Goal: Task Accomplishment & Management: Manage account settings

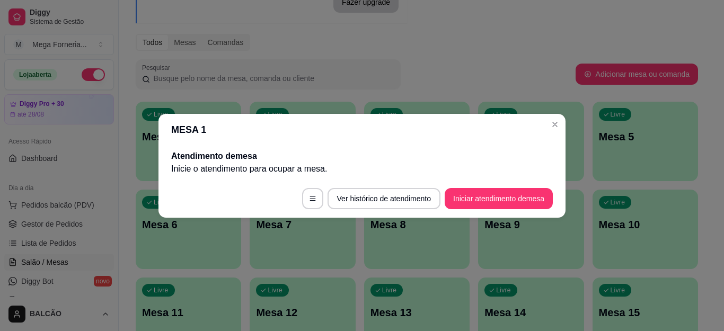
scroll to position [106, 0]
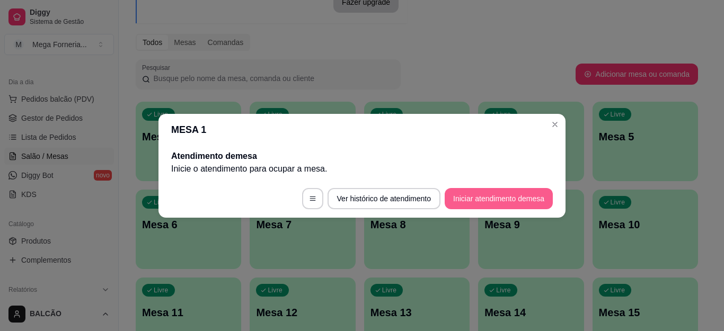
click at [488, 196] on button "Iniciar atendimento de mesa" at bounding box center [499, 198] width 108 height 21
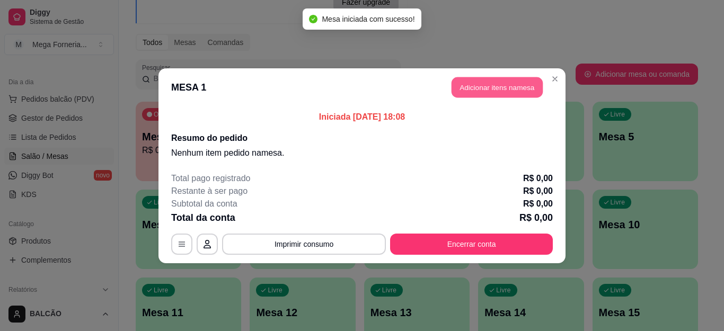
click at [520, 90] on button "Adicionar itens na mesa" at bounding box center [497, 87] width 91 height 21
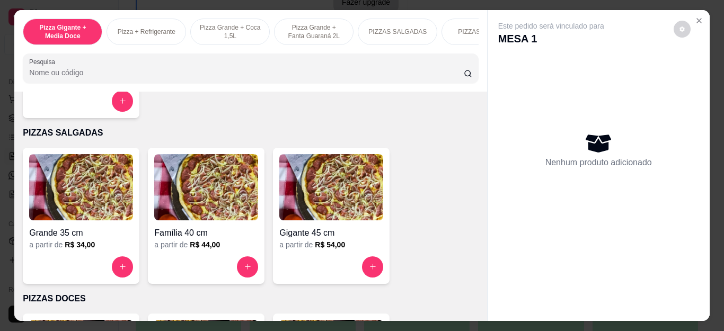
scroll to position [742, 0]
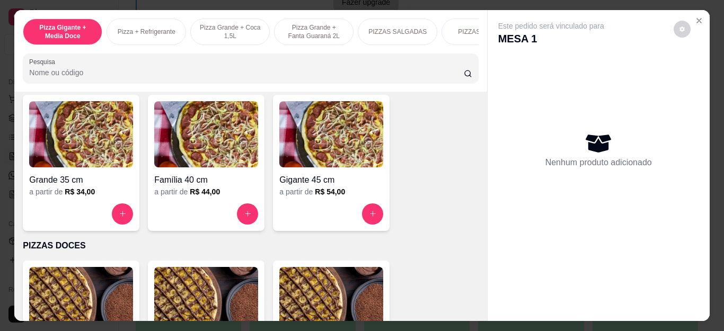
click at [360, 211] on div at bounding box center [331, 214] width 104 height 21
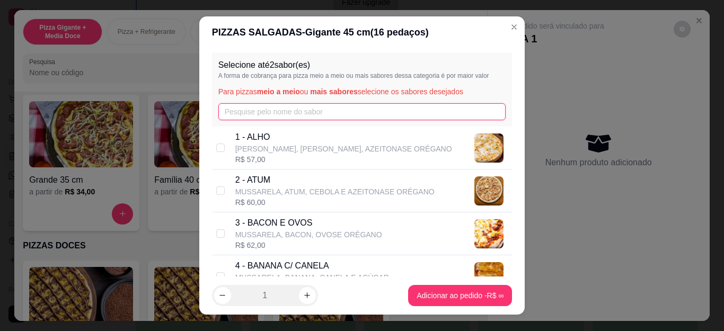
click at [276, 116] on input "text" at bounding box center [363, 111] width 288 height 17
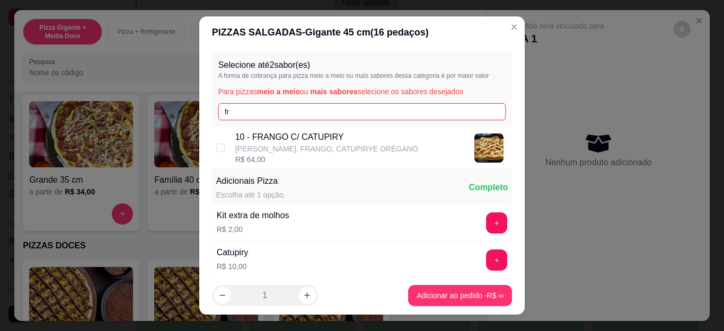
type input "fr"
click at [274, 148] on p "[PERSON_NAME], FRANGO, CATUPIRYE ORÉGANO" at bounding box center [326, 149] width 183 height 11
checkbox input "true"
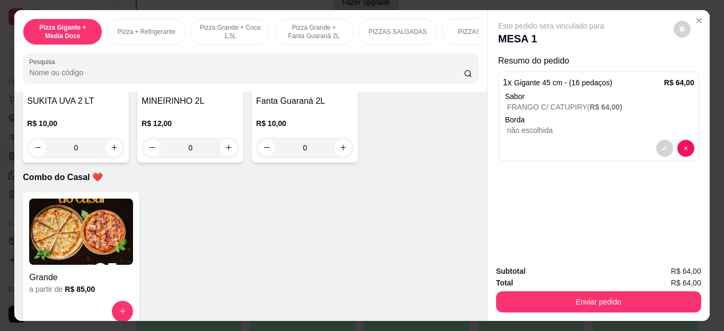
scroll to position [2440, 0]
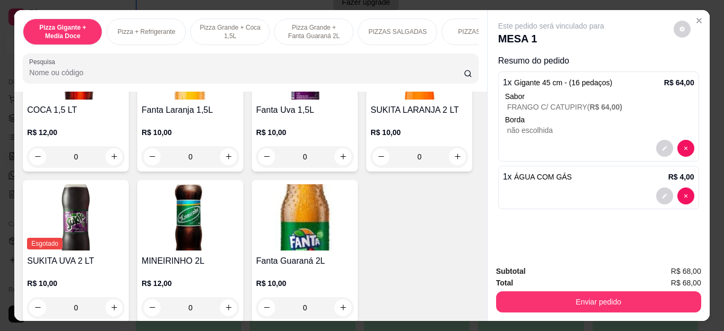
type input "2"
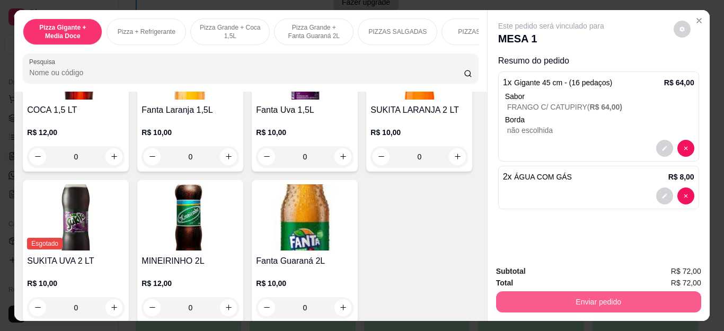
click at [584, 296] on button "Enviar pedido" at bounding box center [598, 302] width 205 height 21
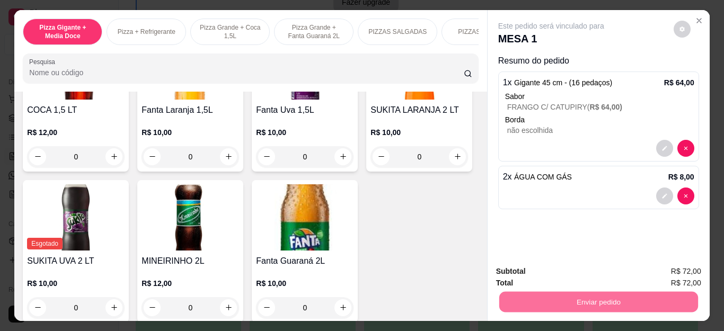
click at [543, 269] on button "Não registrar e enviar pedido" at bounding box center [563, 272] width 107 height 20
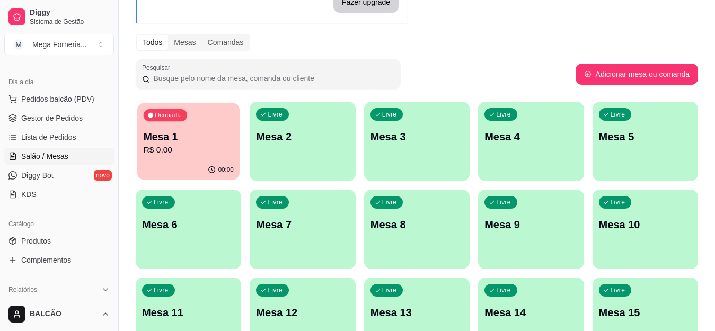
click at [214, 130] on p "Mesa 1" at bounding box center [189, 137] width 90 height 14
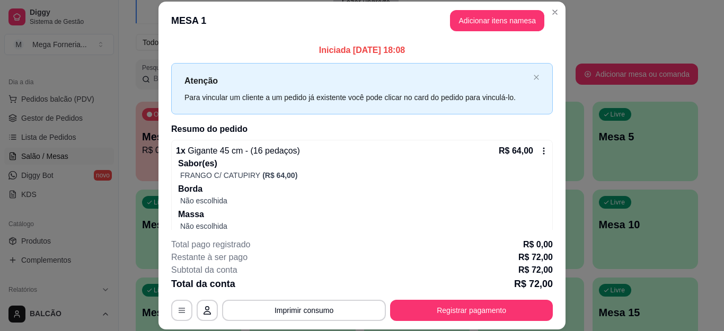
scroll to position [69, 0]
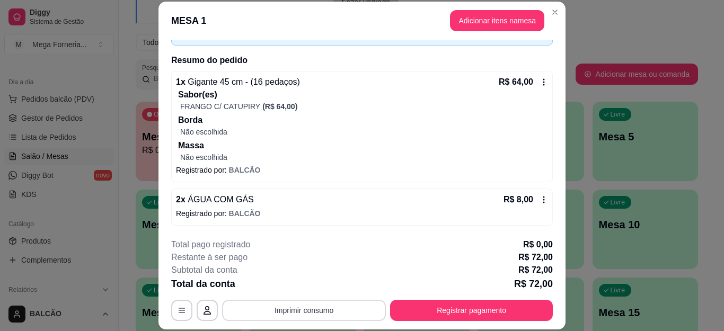
click at [303, 311] on button "Imprimir consumo" at bounding box center [304, 310] width 164 height 21
click at [301, 282] on button "IMPRESSORA" at bounding box center [303, 286] width 77 height 17
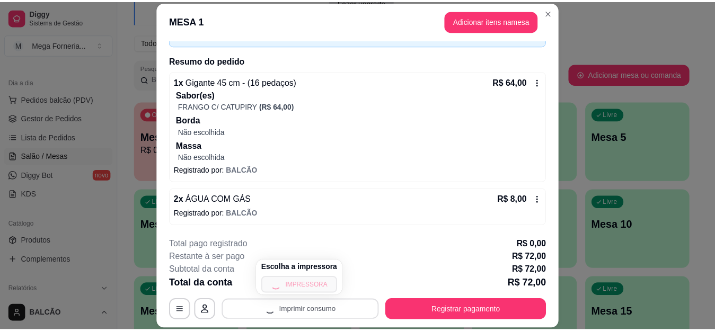
scroll to position [16, 0]
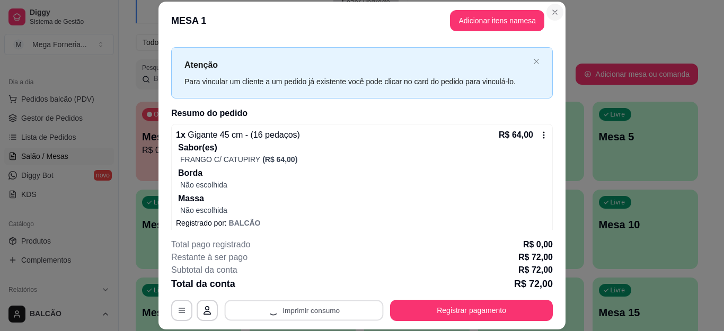
click at [551, 13] on icon "Close" at bounding box center [555, 12] width 8 height 8
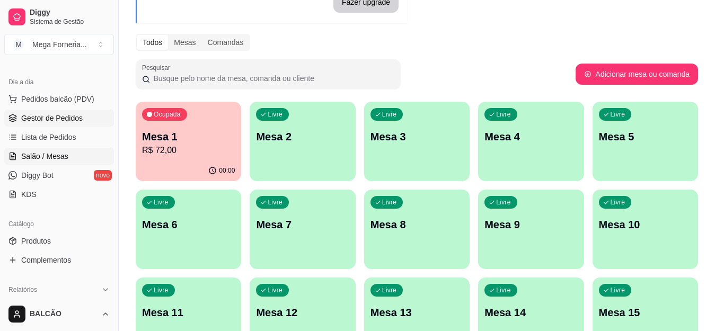
click at [62, 126] on link "Gestor de Pedidos" at bounding box center [59, 118] width 110 height 17
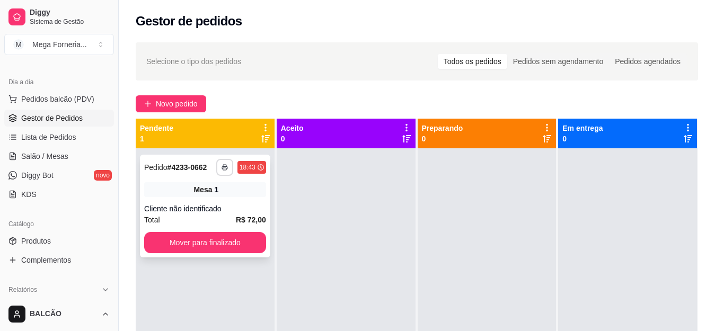
click at [222, 168] on icon "button" at bounding box center [225, 167] width 6 height 6
click at [202, 208] on button "IMPRESSORA" at bounding box center [194, 204] width 77 height 17
click at [174, 95] on div "**********" at bounding box center [417, 249] width 597 height 427
click at [174, 108] on span "Novo pedido" at bounding box center [177, 104] width 42 height 12
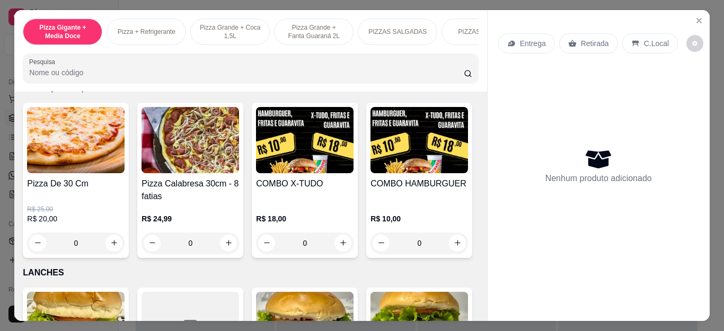
scroll to position [1114, 0]
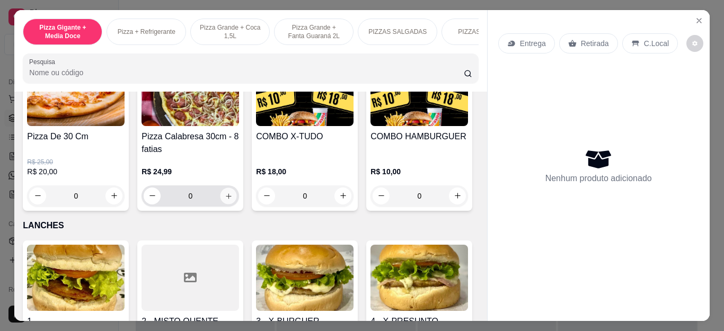
click at [224, 204] on button "increase-product-quantity" at bounding box center [229, 196] width 16 height 16
type input "1"
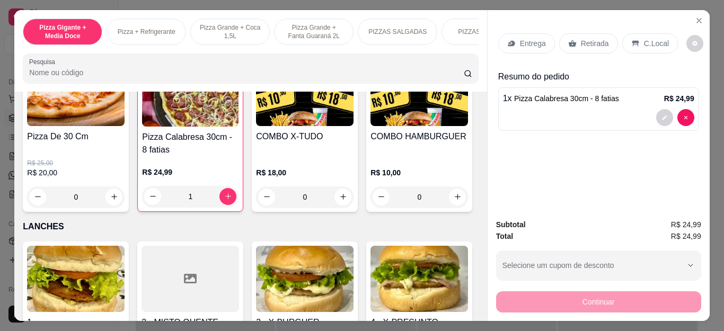
click at [517, 46] on div "Entrega" at bounding box center [527, 43] width 57 height 20
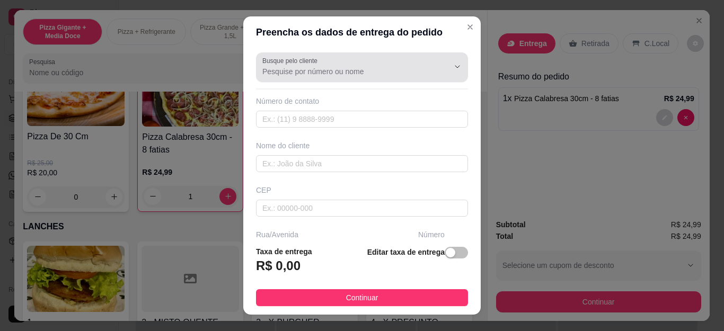
click at [303, 77] on div at bounding box center [362, 67] width 199 height 21
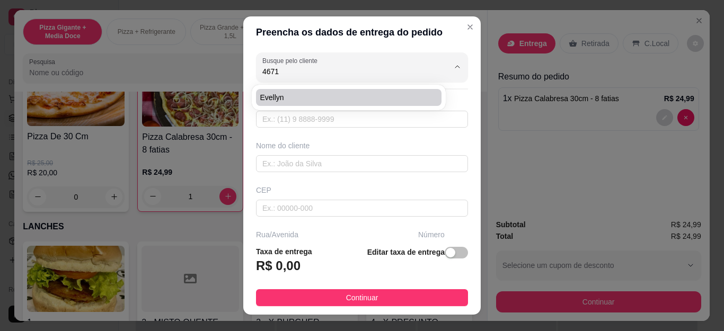
click at [300, 97] on span "Evellyn" at bounding box center [343, 97] width 167 height 11
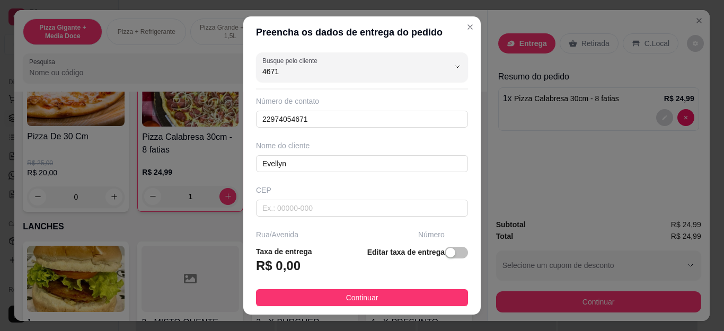
type input "Evellyn"
type input "22974054671"
type input "Evellyn"
type input "Cabo Frio"
type input "casa"
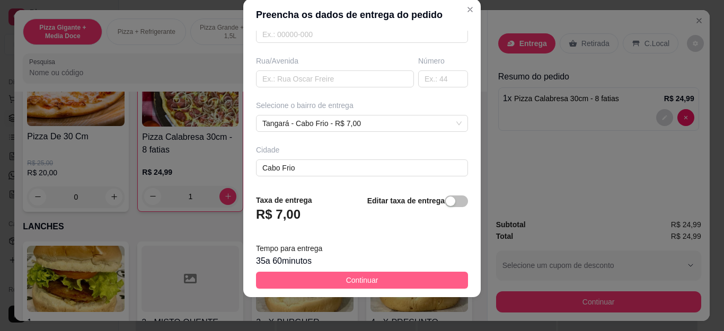
scroll to position [163, 0]
click at [348, 279] on span "Continuar" at bounding box center [362, 281] width 32 height 12
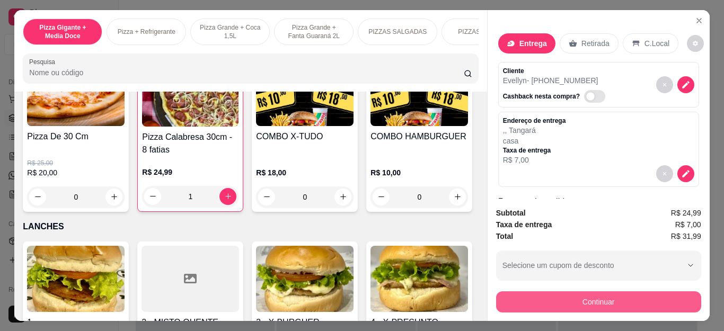
click at [519, 302] on button "Continuar" at bounding box center [598, 302] width 205 height 21
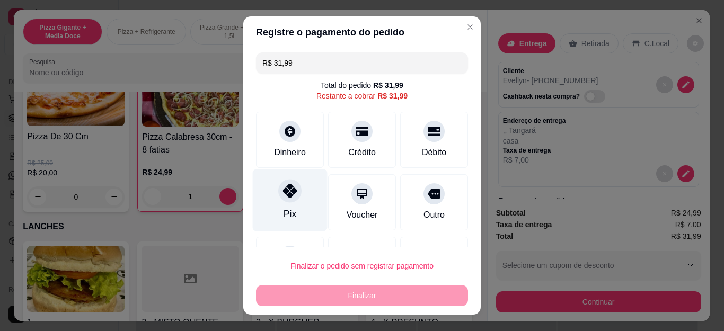
click at [286, 196] on icon at bounding box center [290, 191] width 14 height 14
type input "R$ 0,00"
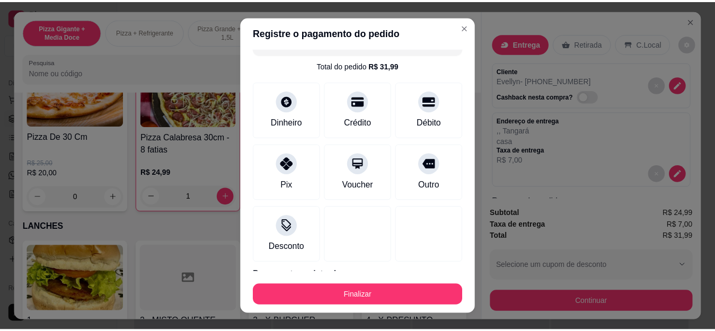
scroll to position [69, 0]
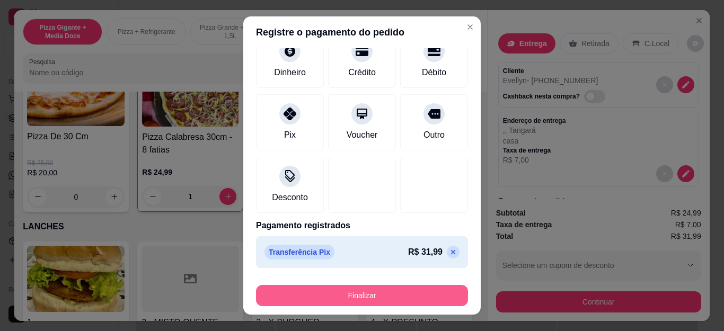
click at [329, 299] on button "Finalizar" at bounding box center [362, 295] width 212 height 21
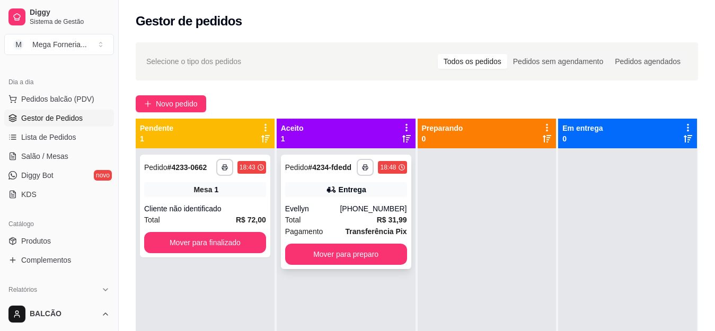
click at [362, 170] on icon "button" at bounding box center [365, 167] width 6 height 6
click at [363, 169] on icon "button" at bounding box center [365, 168] width 5 height 2
click at [363, 169] on icon "button" at bounding box center [365, 168] width 5 height 3
click at [345, 199] on button "IMPRESSORA" at bounding box center [333, 205] width 77 height 17
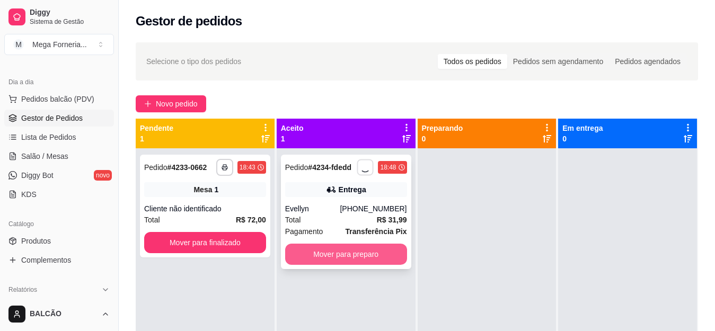
click at [338, 259] on button "Mover para preparo" at bounding box center [346, 254] width 122 height 21
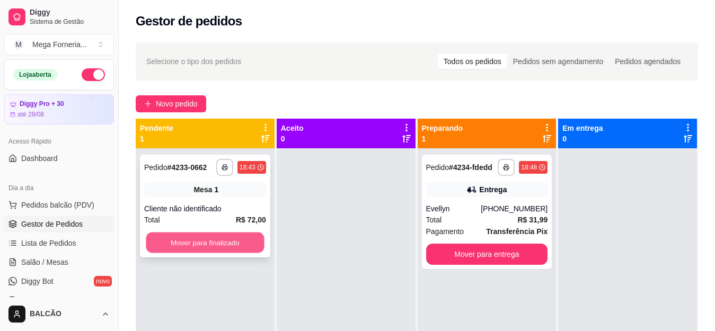
click at [176, 244] on button "Mover para finalizado" at bounding box center [205, 243] width 118 height 21
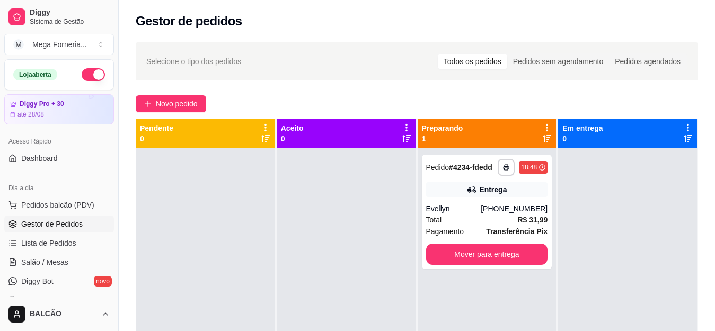
scroll to position [106, 0]
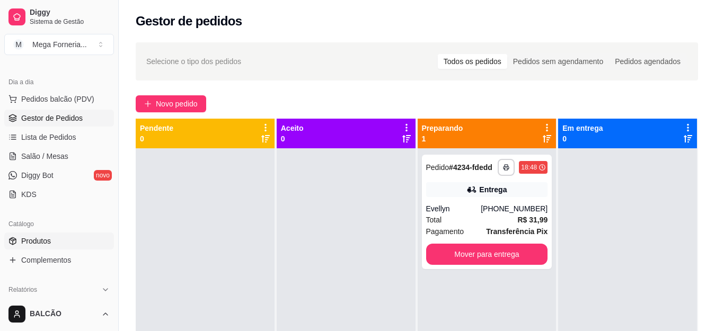
click at [41, 240] on span "Produtos" at bounding box center [36, 241] width 30 height 11
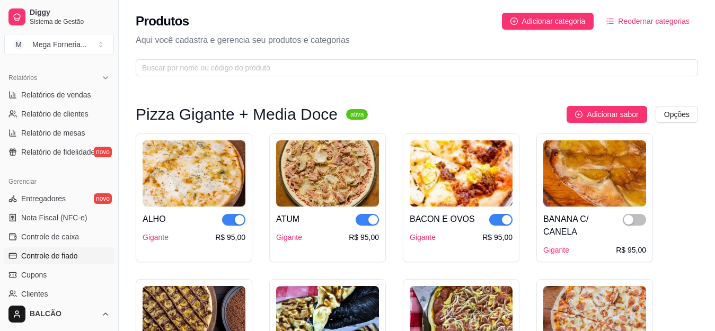
scroll to position [371, 0]
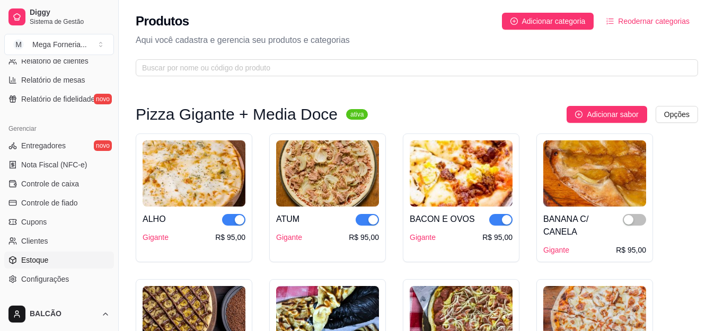
click at [32, 257] on span "Estoque" at bounding box center [34, 260] width 27 height 11
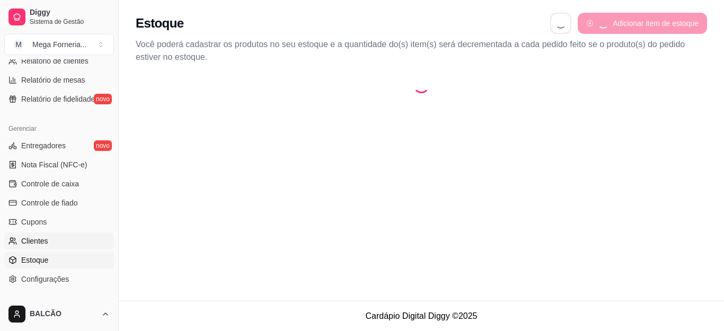
select select "QUANTITY_ORDER"
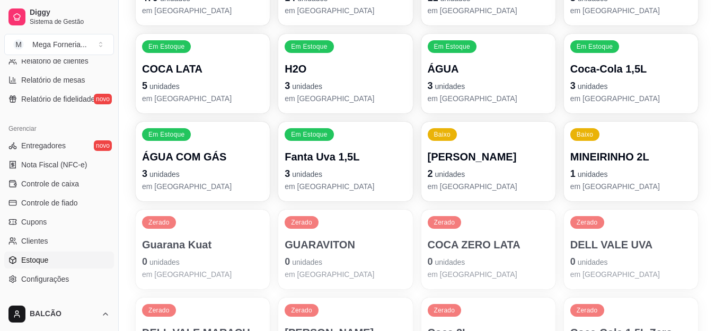
scroll to position [318, 0]
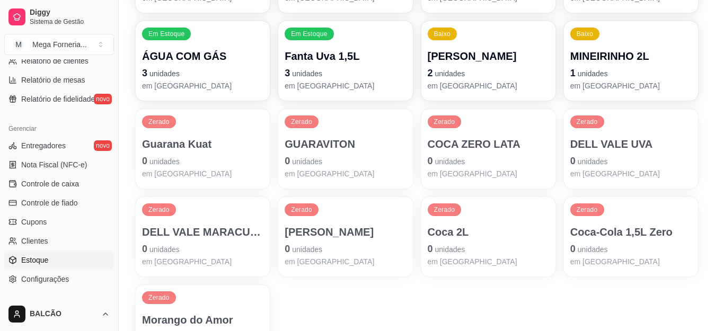
click at [324, 75] on p "3 unidades" at bounding box center [345, 73] width 121 height 15
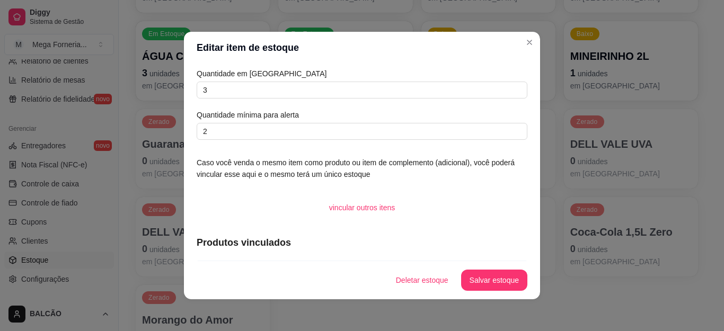
click at [248, 102] on div "Quantidade em estoque 3 Quantidade mínima para alerta 2" at bounding box center [362, 104] width 331 height 72
click at [252, 83] on input "3" at bounding box center [362, 90] width 331 height 17
type input "0"
click at [485, 277] on button "Salvar estoque" at bounding box center [494, 280] width 66 height 21
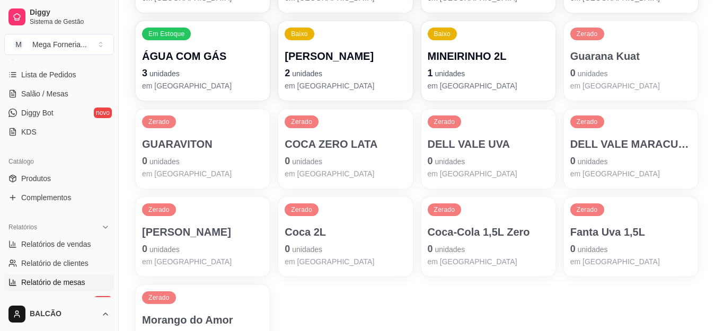
scroll to position [159, 0]
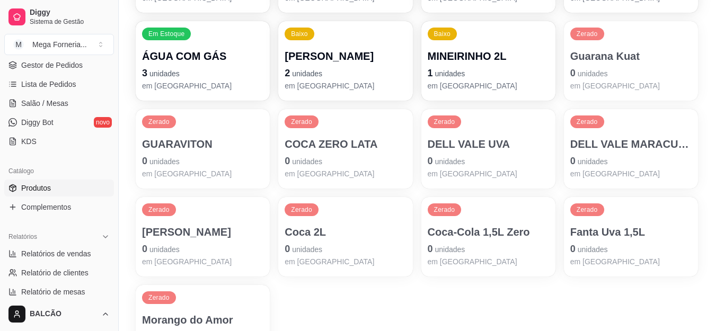
click at [37, 193] on span "Produtos" at bounding box center [36, 188] width 30 height 11
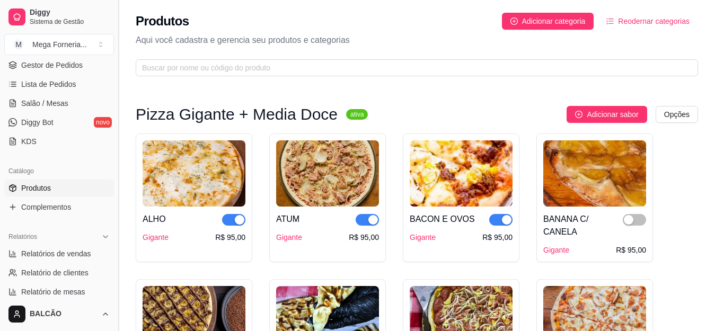
click at [115, 146] on button "Toggle Sidebar" at bounding box center [118, 165] width 8 height 331
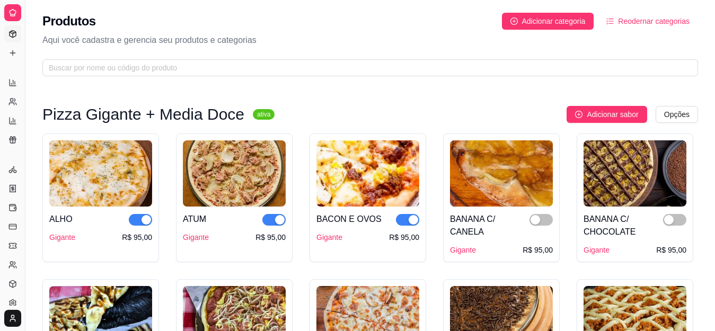
click at [10, 91] on link "Gestor de Pedidos" at bounding box center [12, 86] width 17 height 17
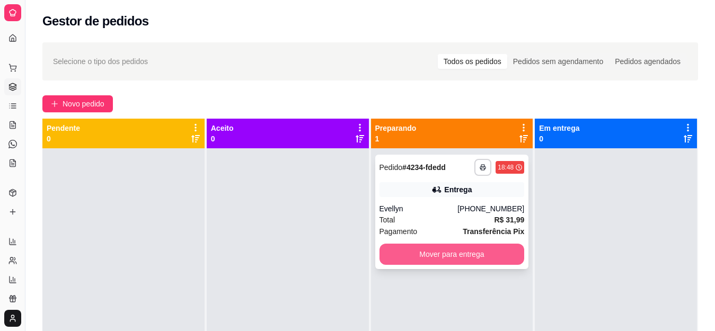
click at [442, 252] on button "Mover para entrega" at bounding box center [452, 254] width 145 height 21
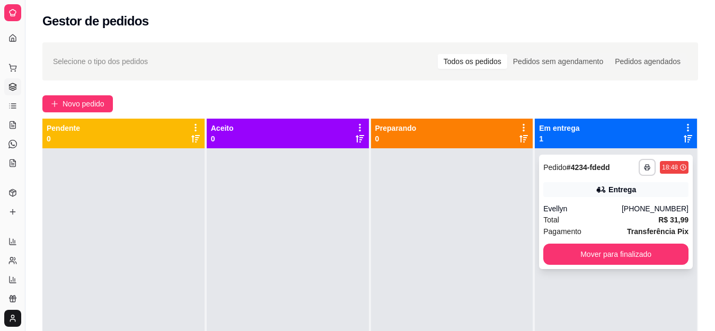
click at [618, 255] on button "Mover para finalizado" at bounding box center [616, 254] width 145 height 21
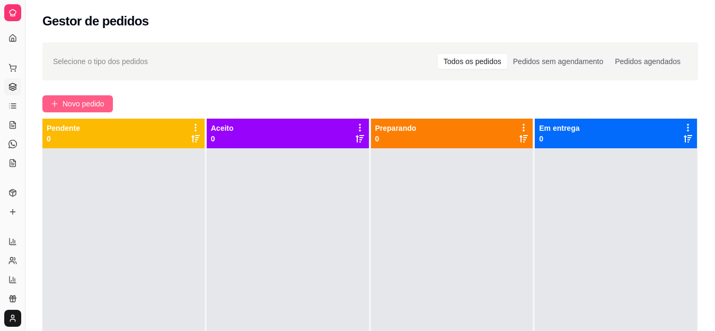
click at [66, 103] on span "Novo pedido" at bounding box center [84, 104] width 42 height 12
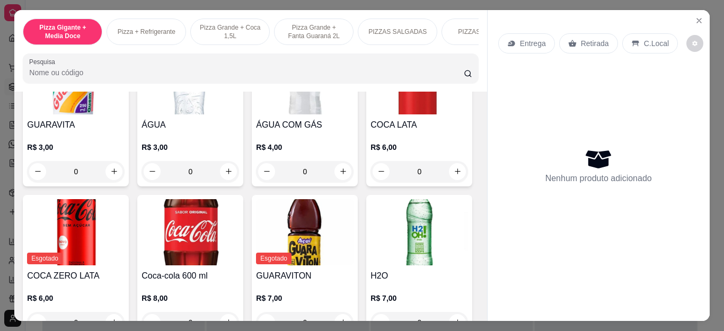
scroll to position [2015, 0]
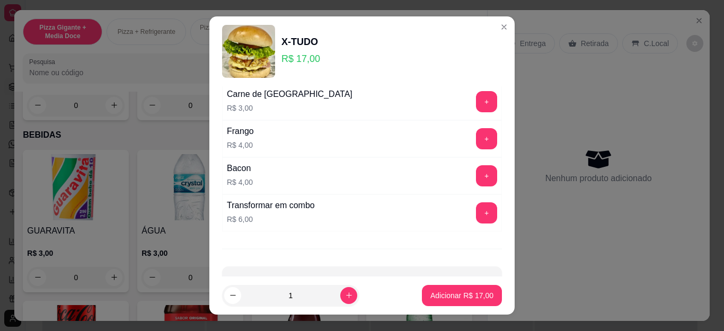
scroll to position [300, 0]
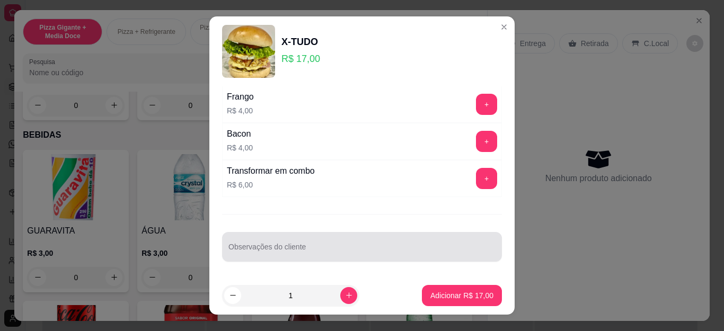
click at [298, 243] on div at bounding box center [362, 247] width 267 height 21
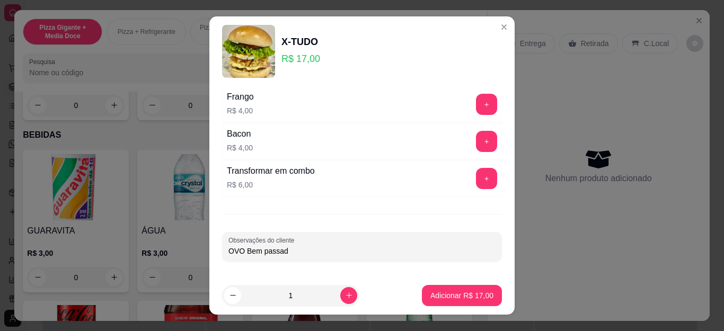
type input "OVO Bem passado"
click at [450, 292] on p "Adicionar R$ 17,00" at bounding box center [463, 296] width 62 height 10
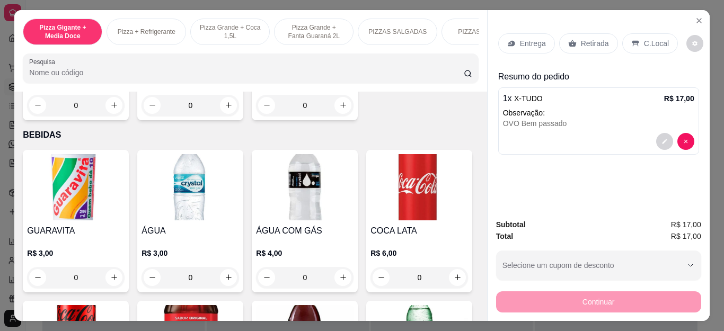
click at [593, 42] on p "Retirada" at bounding box center [595, 43] width 28 height 11
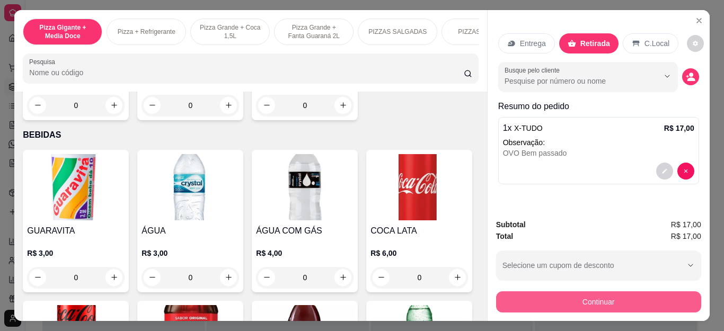
click at [575, 300] on button "Continuar" at bounding box center [598, 302] width 205 height 21
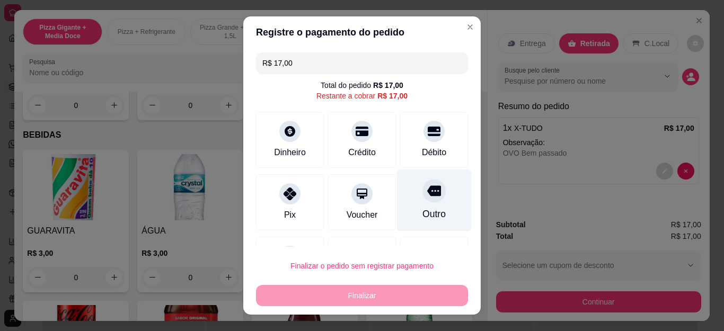
click at [397, 190] on div "Outro" at bounding box center [434, 201] width 75 height 62
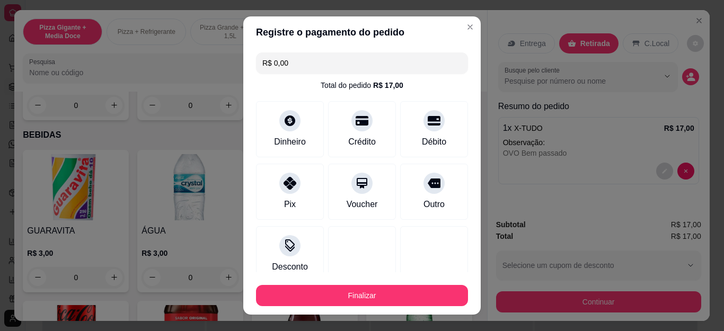
scroll to position [69, 0]
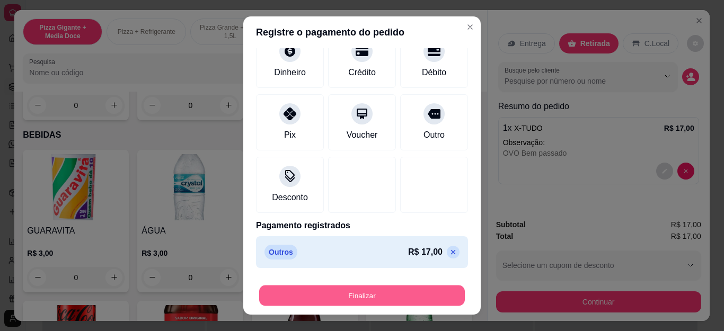
click at [353, 292] on button "Finalizar" at bounding box center [362, 295] width 206 height 21
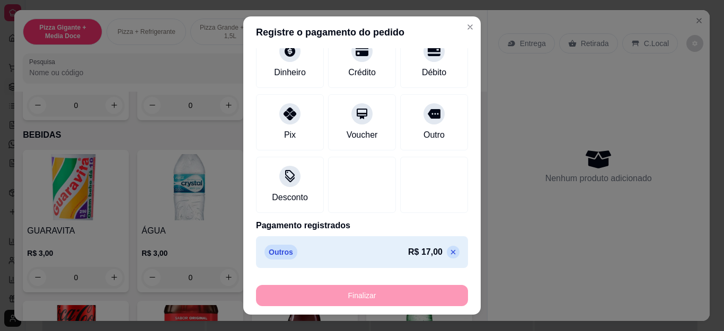
type input "-R$ 17,00"
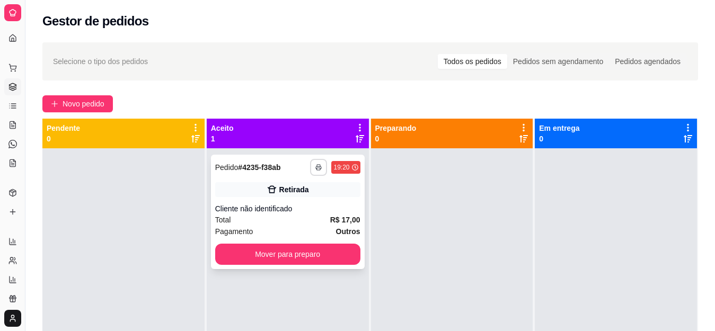
click at [311, 164] on button "button" at bounding box center [318, 167] width 17 height 17
click at [295, 199] on button "IMPRESSORA" at bounding box center [286, 204] width 77 height 17
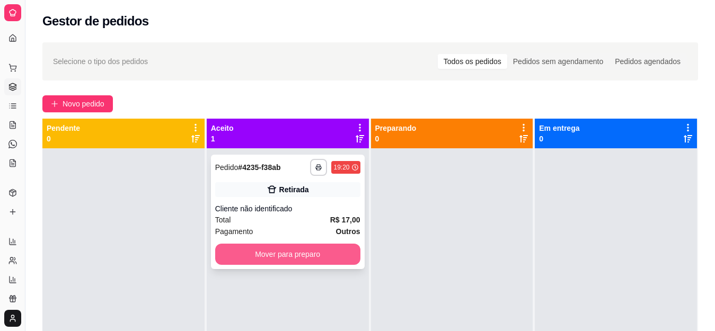
click at [296, 250] on button "Mover para preparo" at bounding box center [287, 254] width 145 height 21
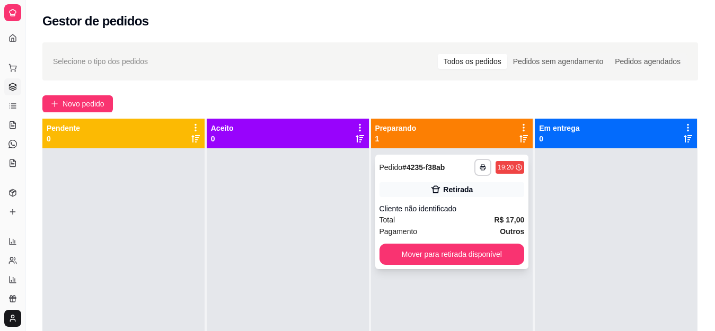
click at [402, 201] on div "**********" at bounding box center [452, 212] width 154 height 115
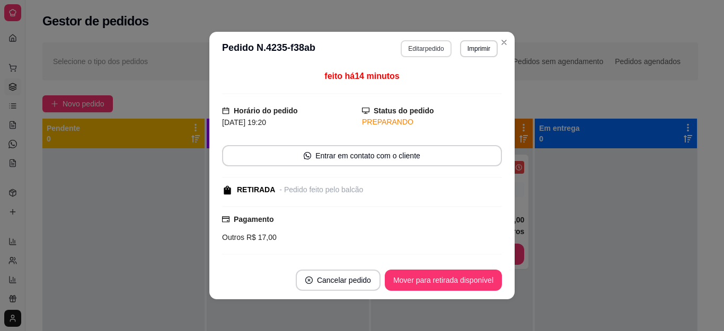
click at [413, 54] on button "Editar pedido" at bounding box center [426, 48] width 50 height 17
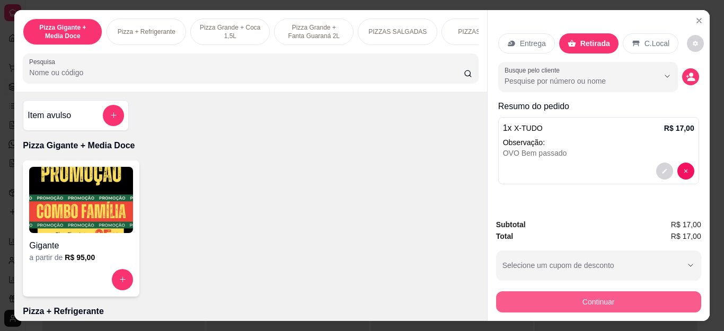
click at [544, 297] on button "Continuar" at bounding box center [598, 302] width 205 height 21
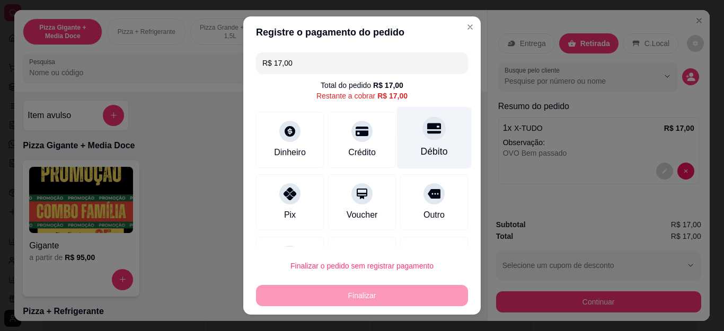
click at [427, 133] on icon at bounding box center [434, 129] width 14 height 11
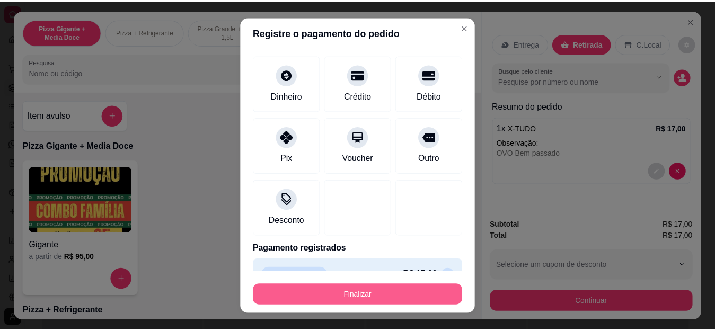
scroll to position [69, 0]
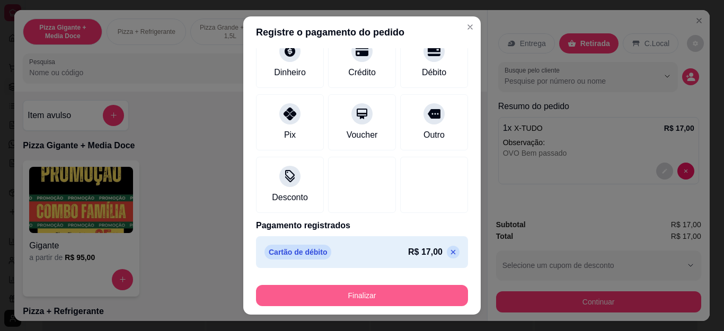
click at [385, 298] on button "Finalizar" at bounding box center [362, 295] width 212 height 21
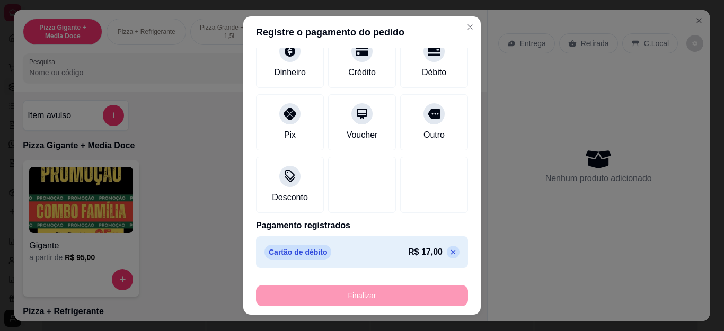
type input "-R$ 17,00"
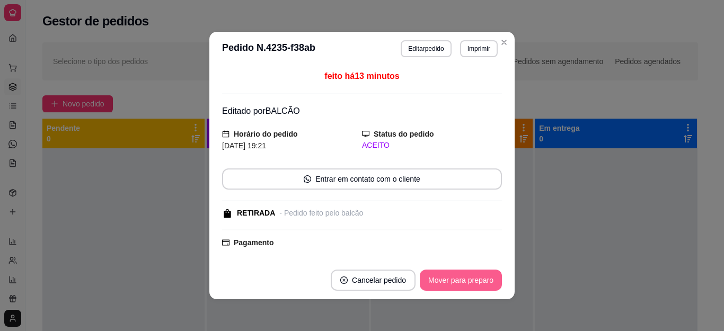
click at [478, 282] on button "Mover para preparo" at bounding box center [461, 280] width 82 height 21
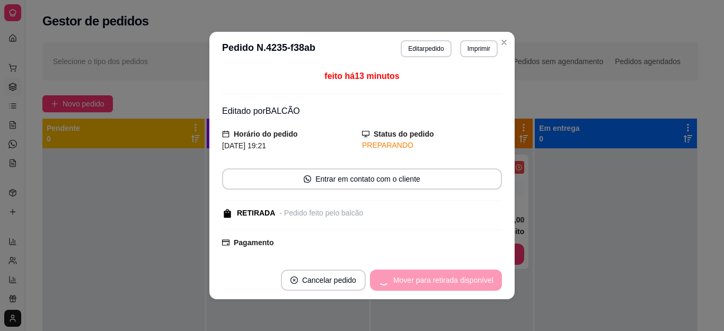
click at [478, 282] on div "Mover para retirada disponível" at bounding box center [436, 280] width 132 height 21
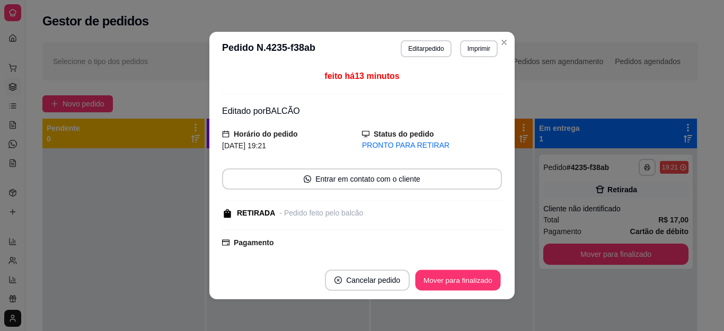
click at [478, 282] on button "Mover para finalizado" at bounding box center [458, 280] width 85 height 21
click at [478, 282] on div "Mover para finalizado" at bounding box center [450, 280] width 103 height 21
